Goal: Transaction & Acquisition: Obtain resource

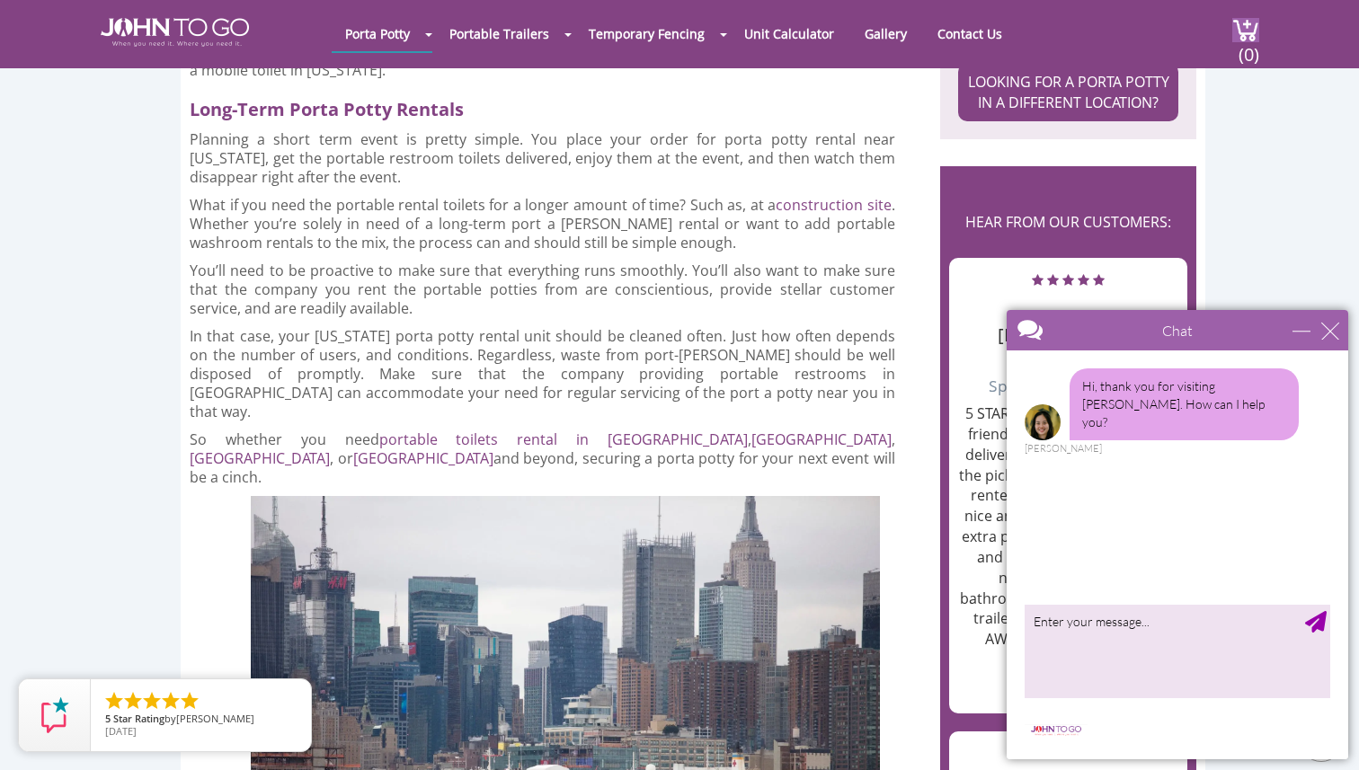
scroll to position [2293, 0]
click at [1326, 329] on div "close" at bounding box center [1331, 331] width 18 height 18
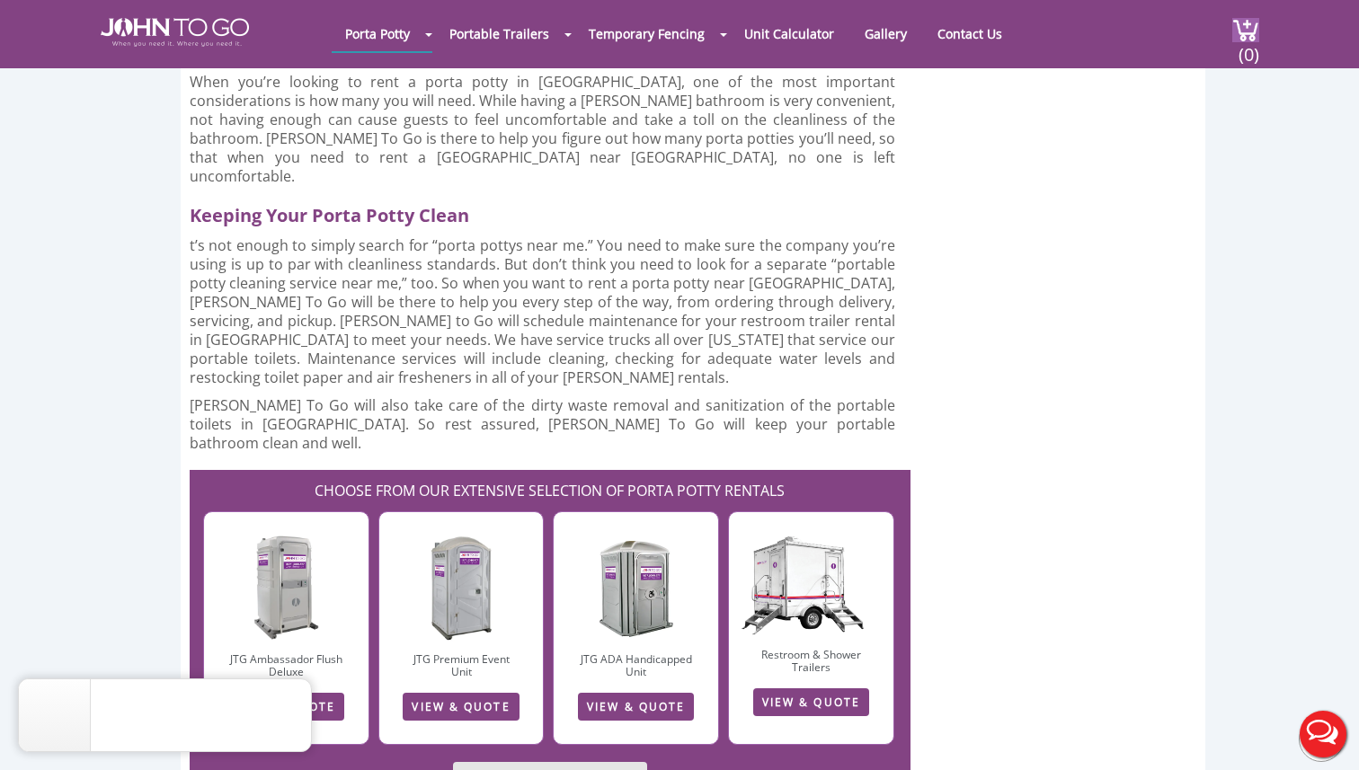
scroll to position [4574, 0]
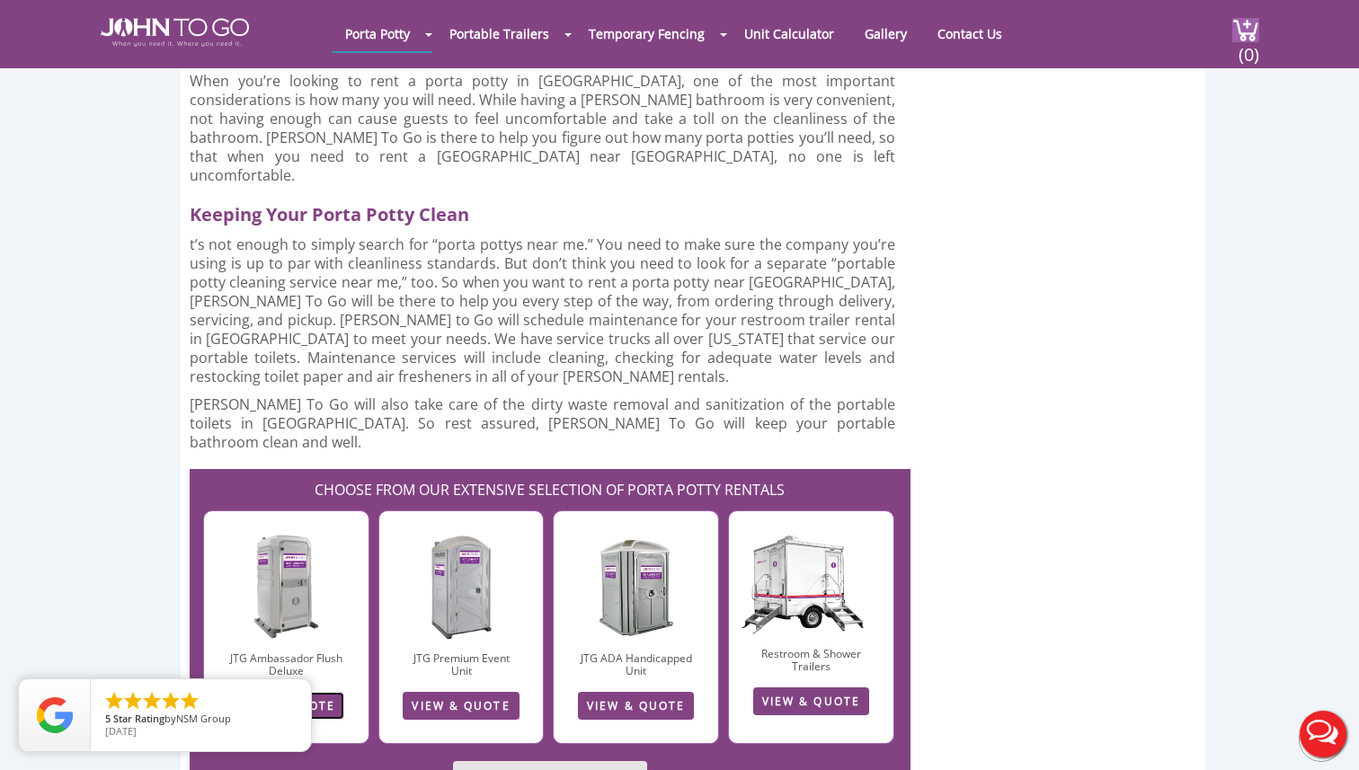
click at [328, 692] on link "VIEW & QUOTE" at bounding box center [286, 706] width 116 height 28
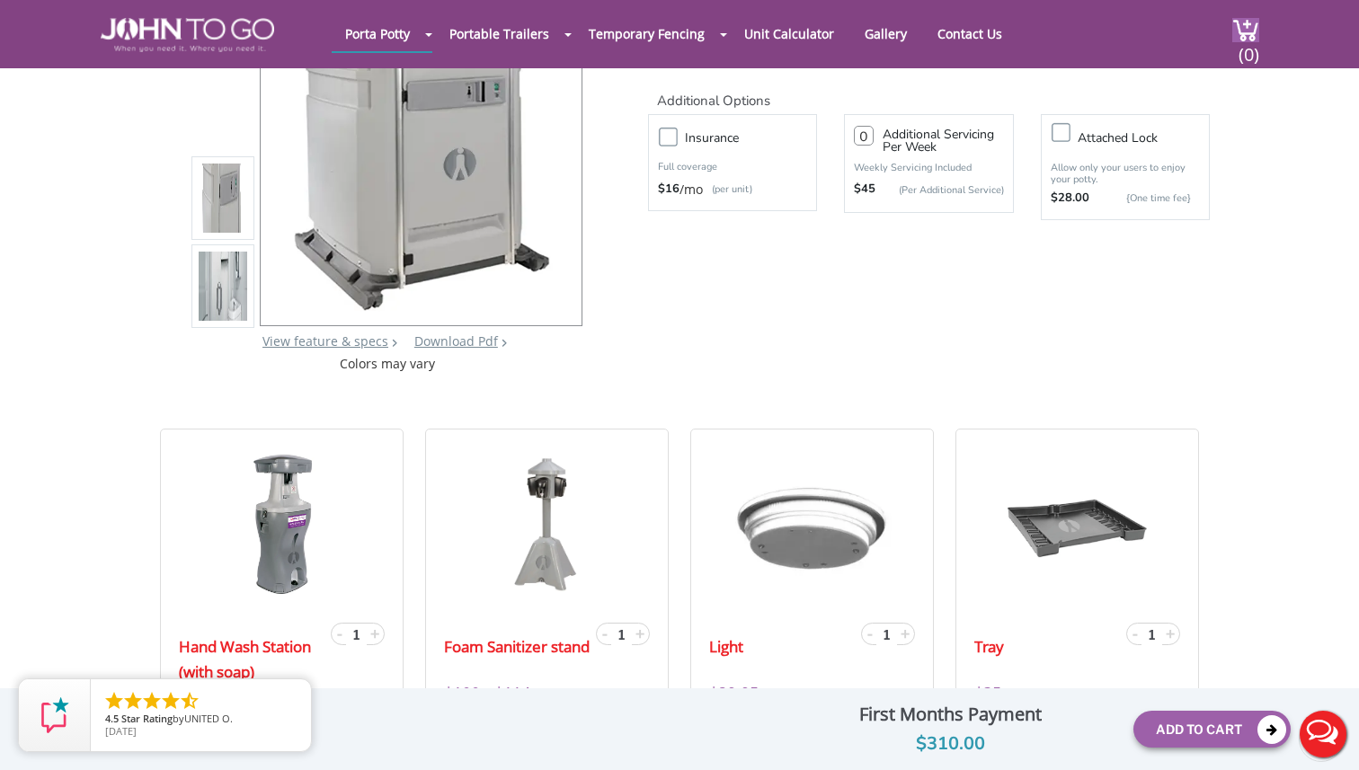
scroll to position [233, 0]
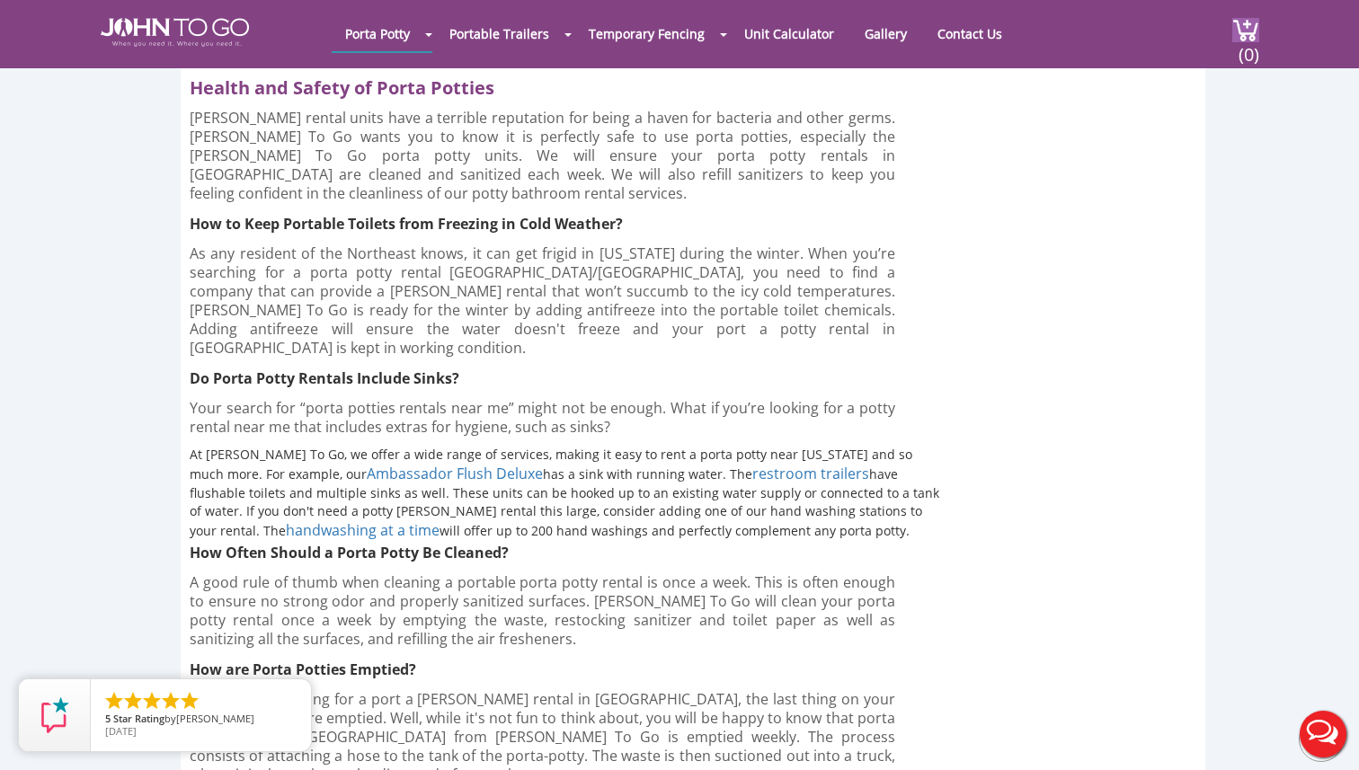
scroll to position [5912, 0]
